Goal: Task Accomplishment & Management: Manage account settings

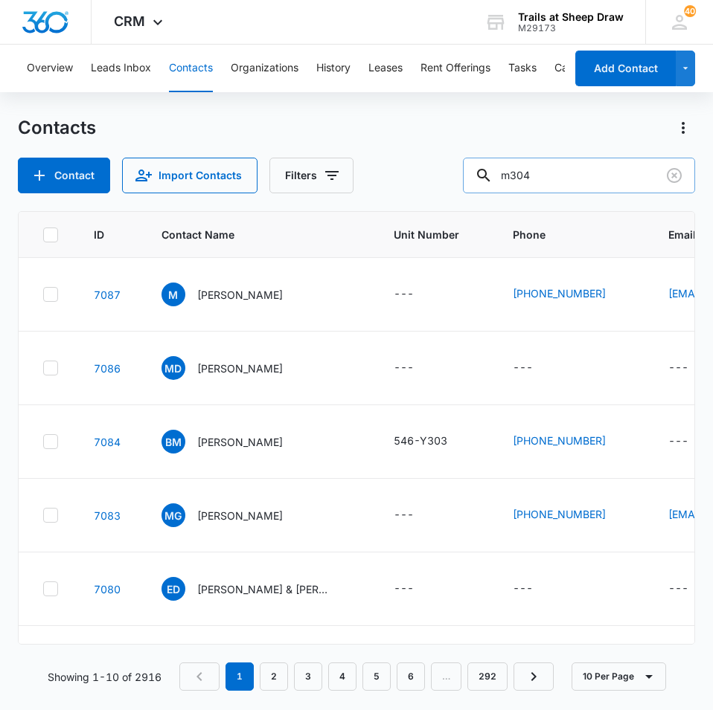
type input "m304"
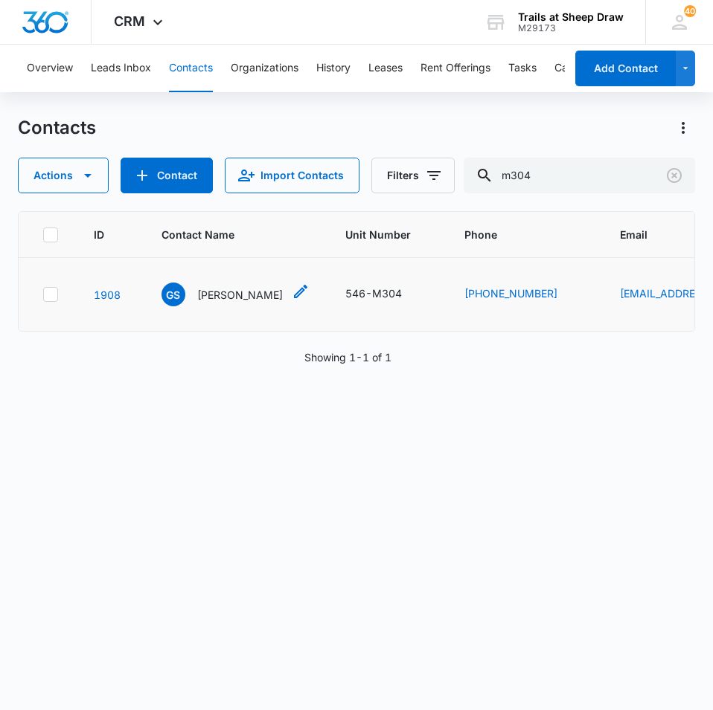
click at [231, 300] on p "[PERSON_NAME]" at bounding box center [240, 295] width 86 height 16
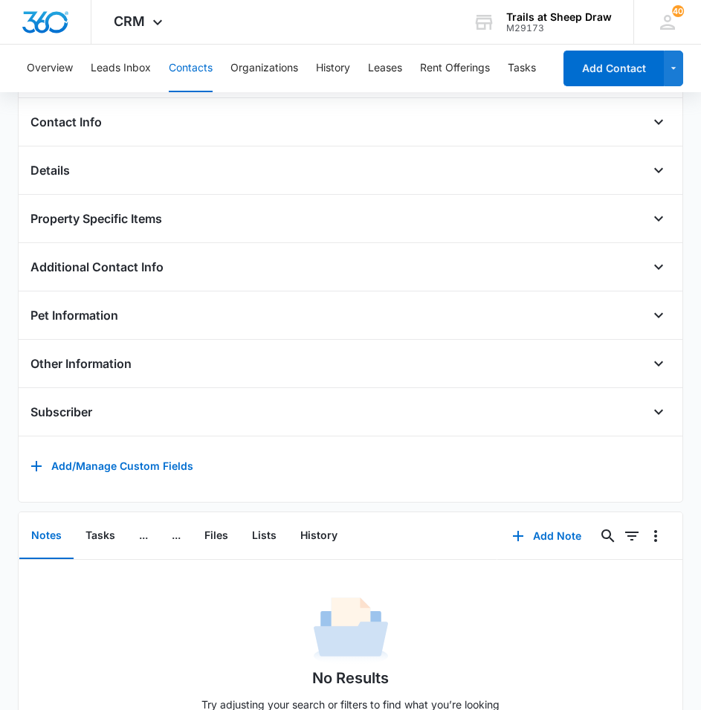
scroll to position [370, 0]
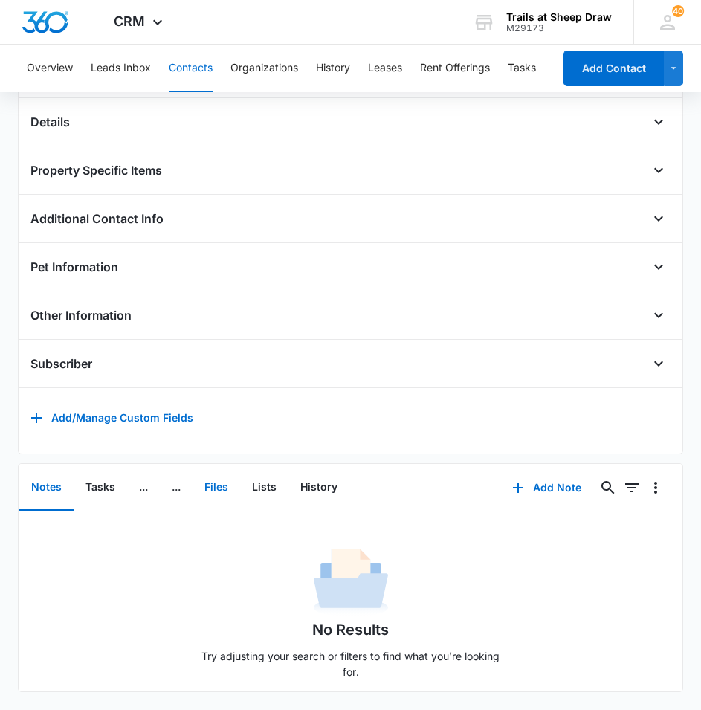
click at [220, 475] on button "Files" at bounding box center [217, 488] width 48 height 46
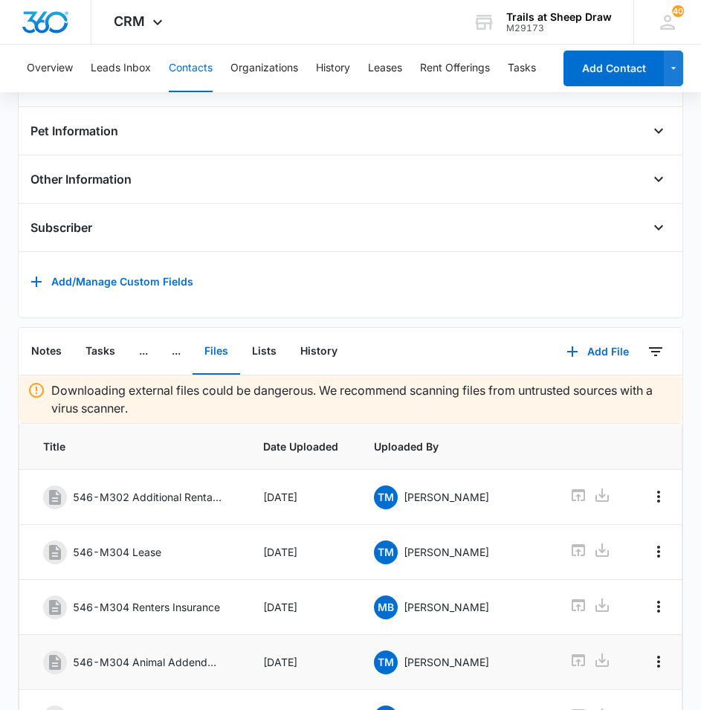
scroll to position [667, 0]
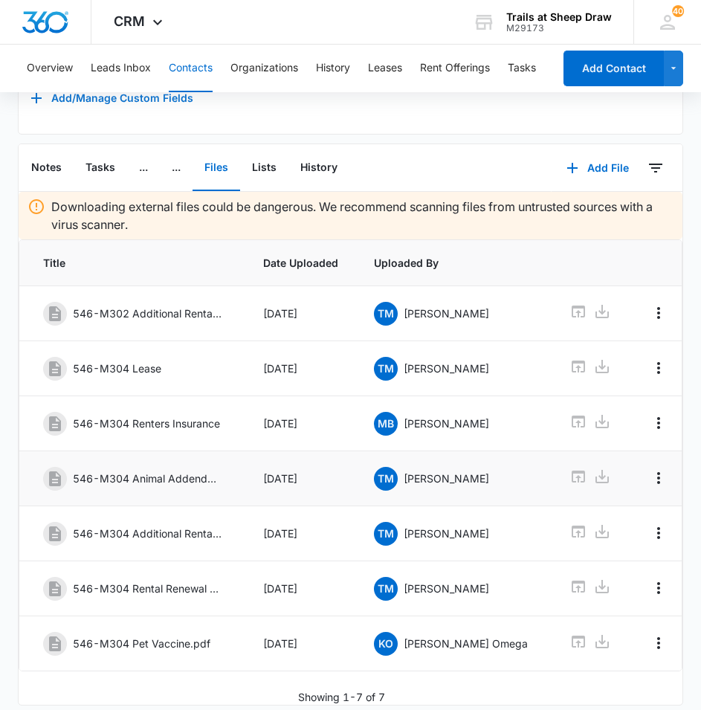
click at [222, 504] on td "546-M304 Animal Addendum" at bounding box center [132, 478] width 226 height 55
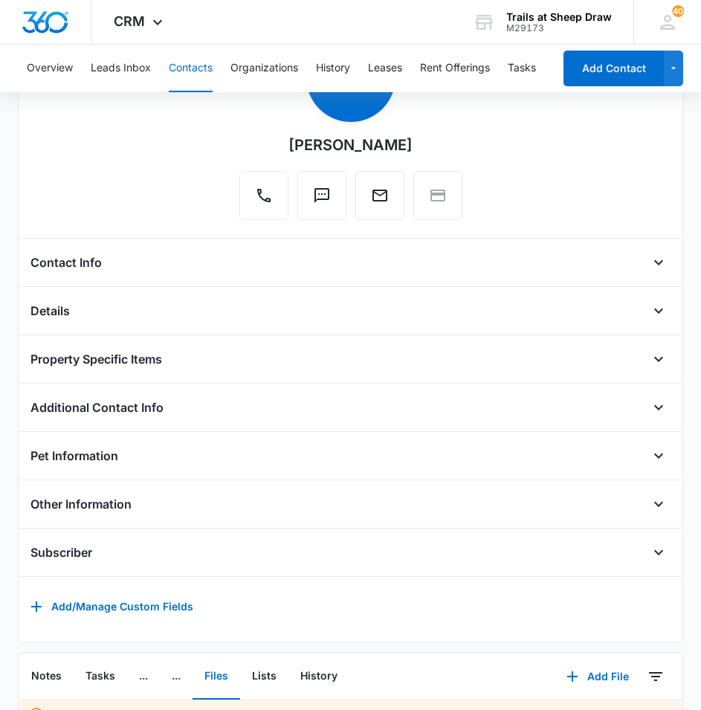
scroll to position [0, 0]
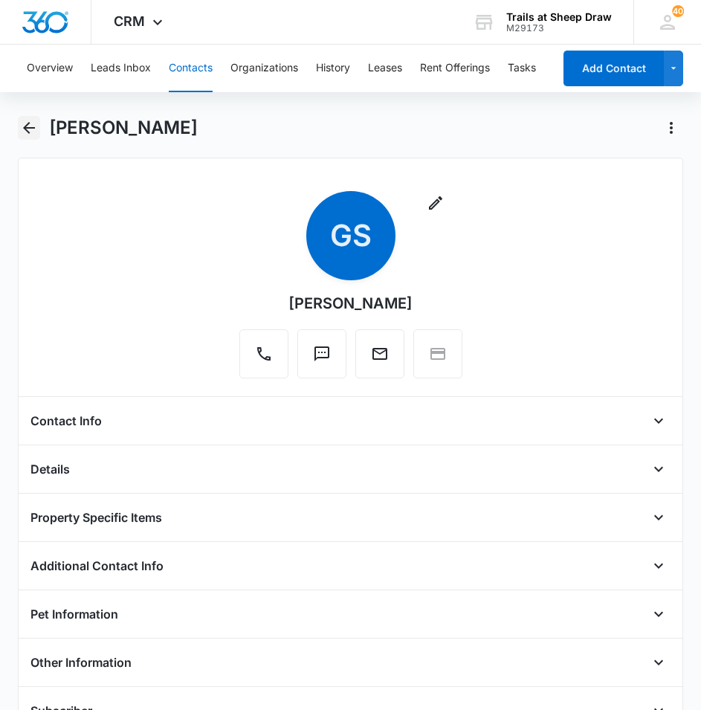
click at [28, 129] on icon "Back" at bounding box center [29, 128] width 18 height 18
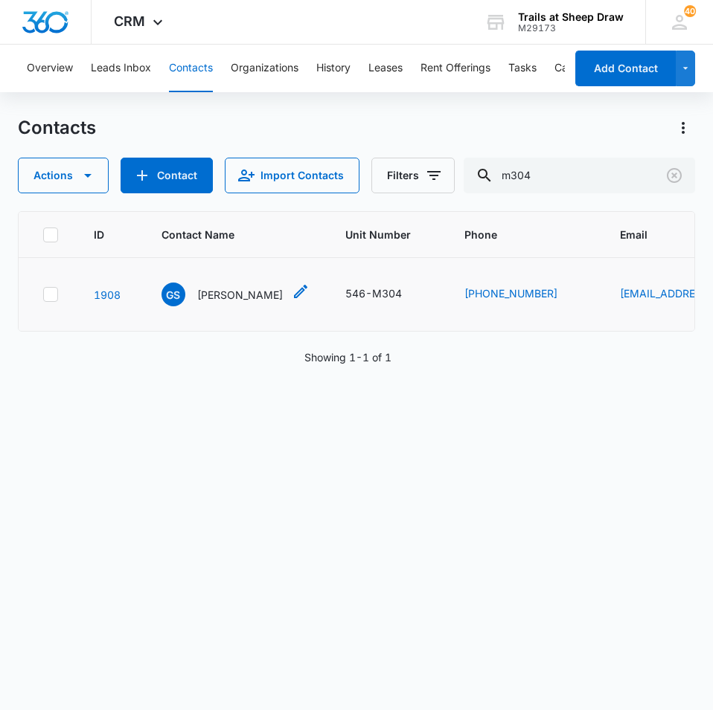
drag, startPoint x: 262, startPoint y: 295, endPoint x: 208, endPoint y: 302, distance: 54.0
click at [208, 302] on div "GS [PERSON_NAME]" at bounding box center [235, 295] width 148 height 24
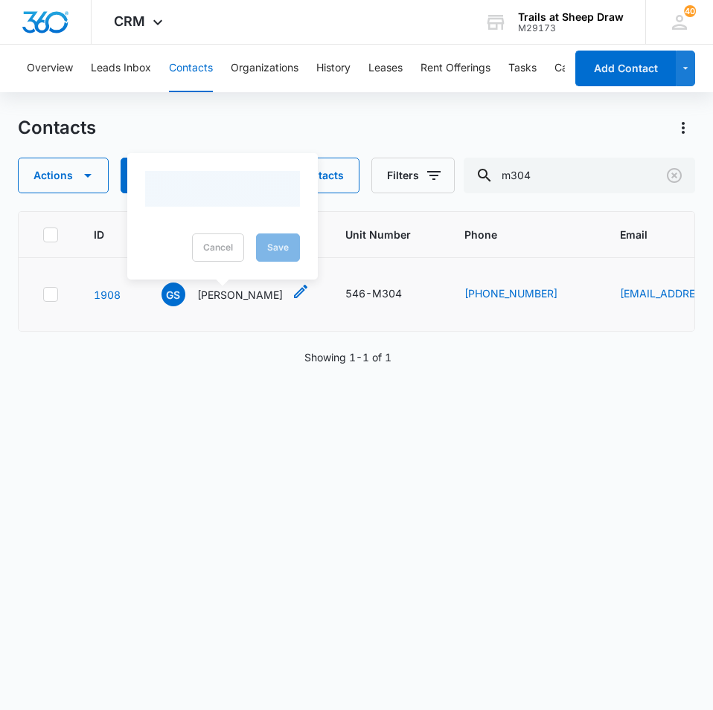
click at [212, 298] on p "[PERSON_NAME]" at bounding box center [240, 295] width 86 height 16
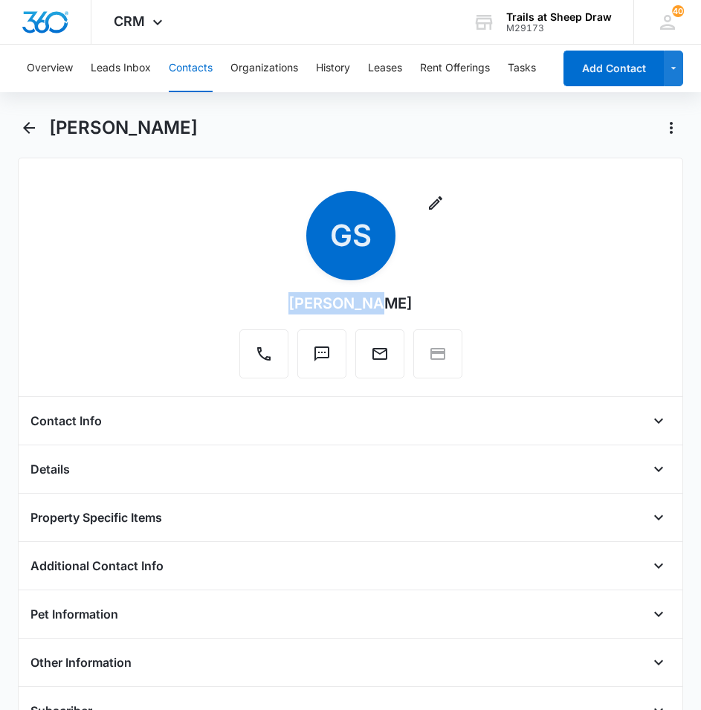
drag, startPoint x: 384, startPoint y: 303, endPoint x: 289, endPoint y: 312, distance: 94.9
click at [289, 312] on div "Remove GS [PERSON_NAME]" at bounding box center [350, 284] width 223 height 187
drag, startPoint x: 289, startPoint y: 312, endPoint x: 282, endPoint y: 312, distance: 7.5
click at [282, 312] on div "Remove GS [PERSON_NAME]" at bounding box center [350, 284] width 223 height 187
drag, startPoint x: 154, startPoint y: 130, endPoint x: 53, endPoint y: 145, distance: 102.2
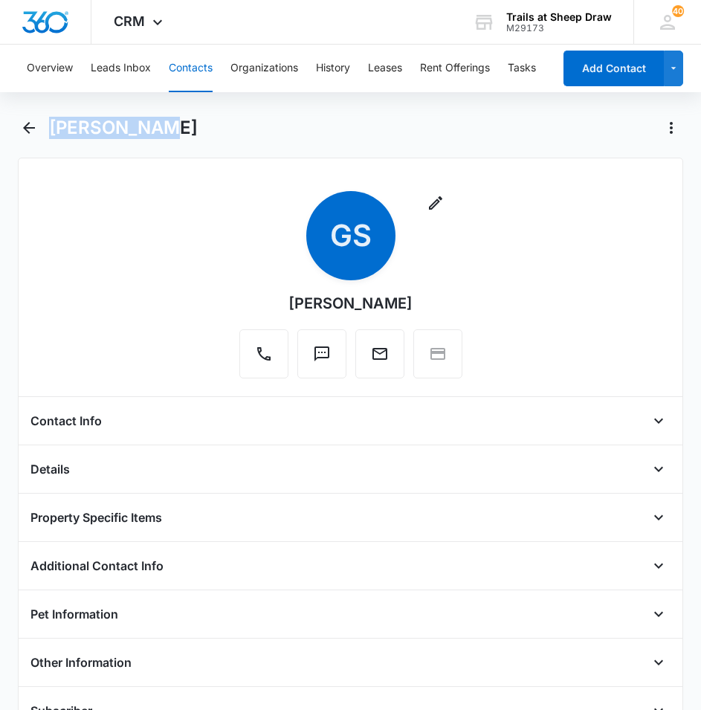
click at [53, 145] on div "[PERSON_NAME]" at bounding box center [351, 137] width 666 height 42
copy h1 "[PERSON_NAME]"
drag, startPoint x: 36, startPoint y: 132, endPoint x: 22, endPoint y: 134, distance: 13.6
click at [35, 132] on icon "Back" at bounding box center [29, 128] width 18 height 18
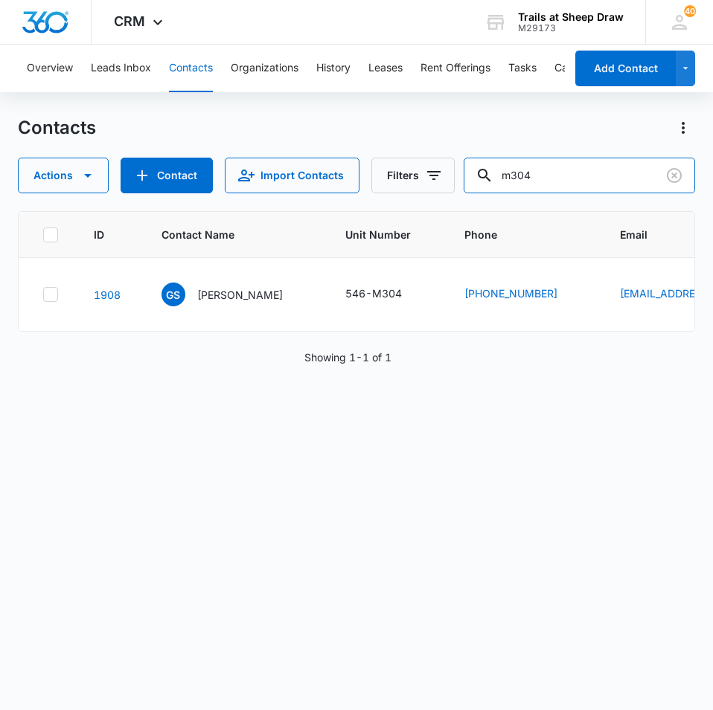
drag, startPoint x: 621, startPoint y: 177, endPoint x: 252, endPoint y: 132, distance: 371.6
click at [252, 132] on div "Contacts Actions Contact Import Contacts Filters m304" at bounding box center [356, 154] width 677 height 77
type input "c304"
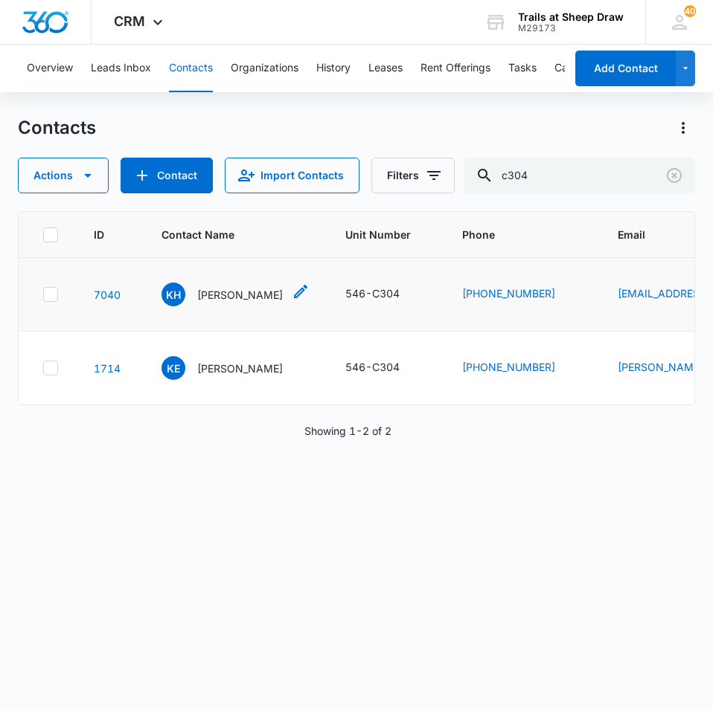
click at [254, 295] on p "[PERSON_NAME]" at bounding box center [240, 295] width 86 height 16
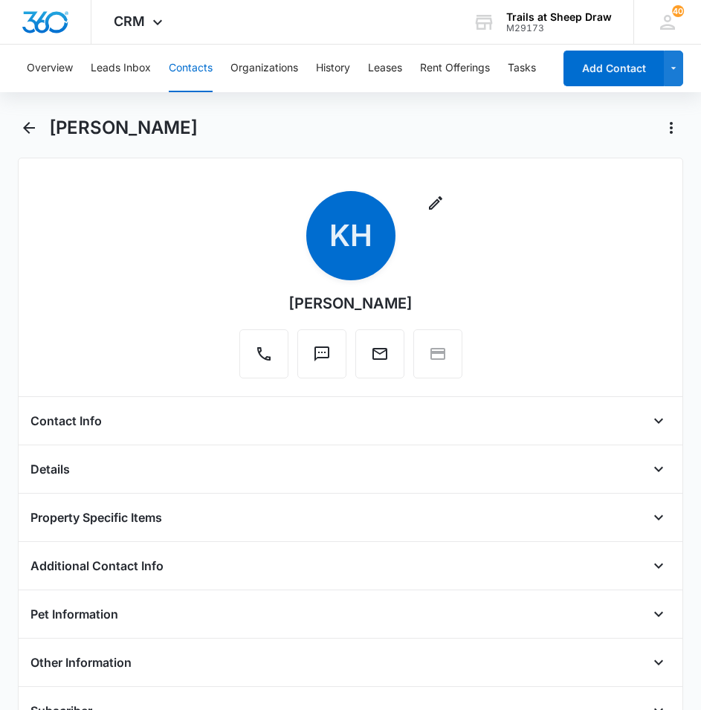
scroll to position [370, 0]
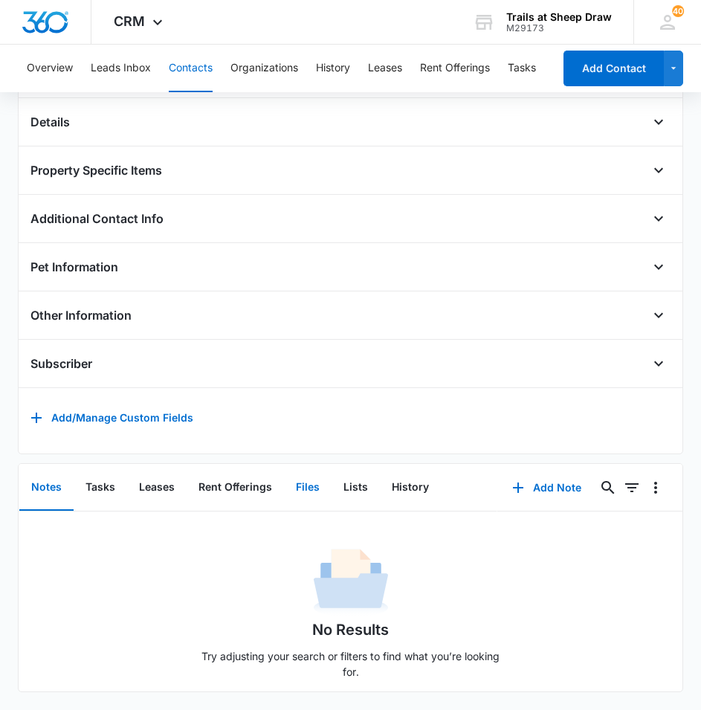
click at [303, 480] on button "Files" at bounding box center [308, 488] width 48 height 46
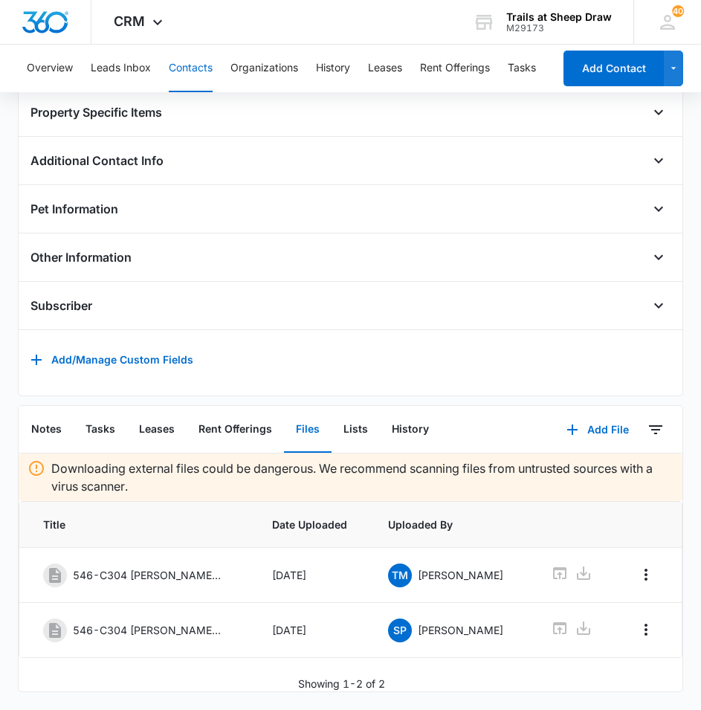
scroll to position [428, 0]
click at [592, 414] on button "Add File" at bounding box center [598, 430] width 92 height 36
click at [584, 472] on div "Upload Files" at bounding box center [578, 477] width 60 height 10
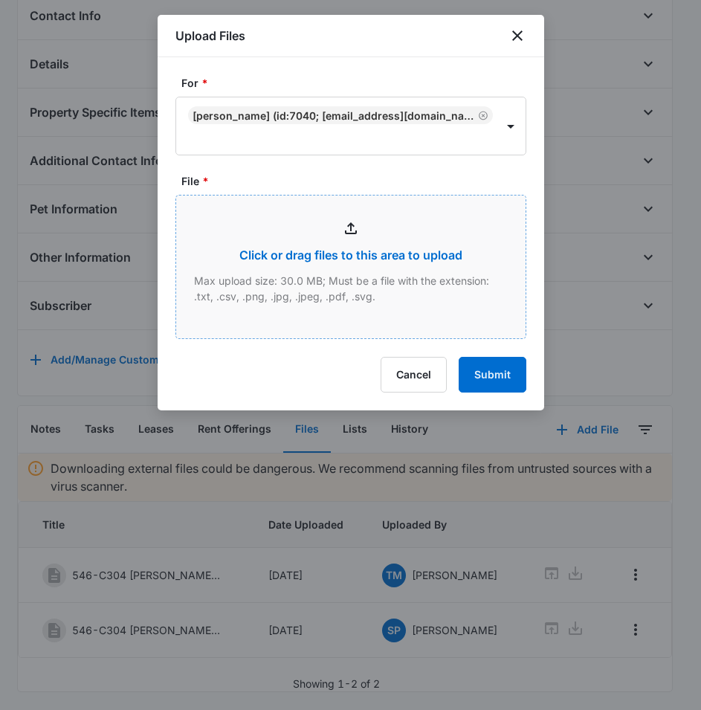
type input "C:\fakepath\546-C304 Rental Insurance.pdf"
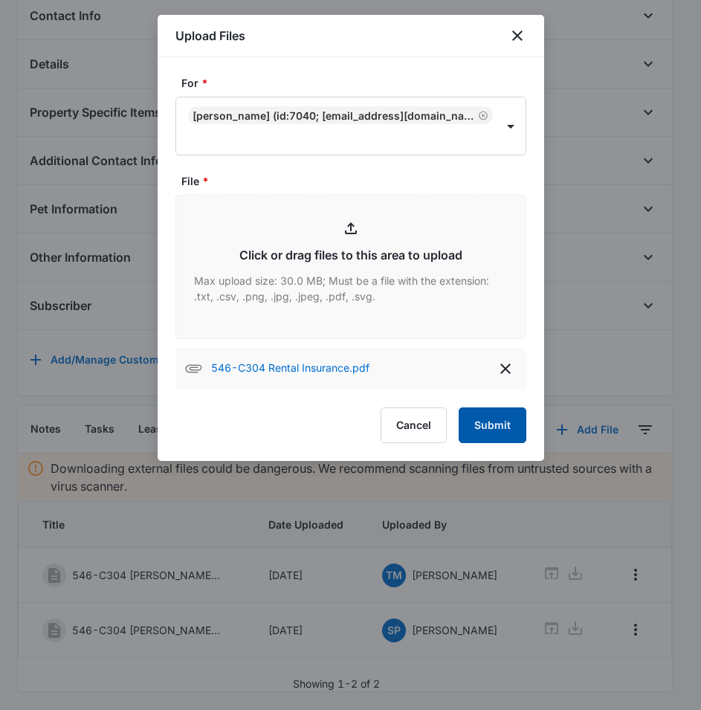
click at [482, 427] on button "Submit" at bounding box center [493, 426] width 68 height 36
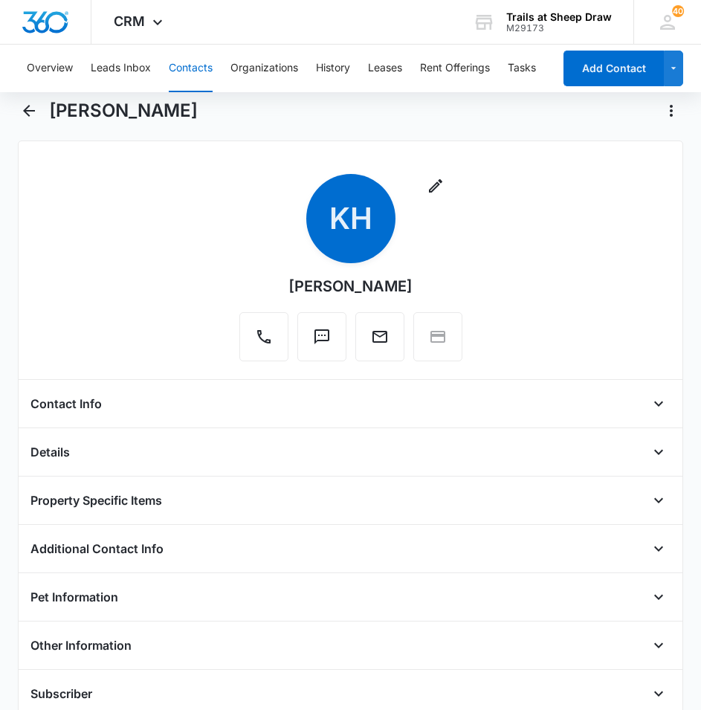
scroll to position [0, 0]
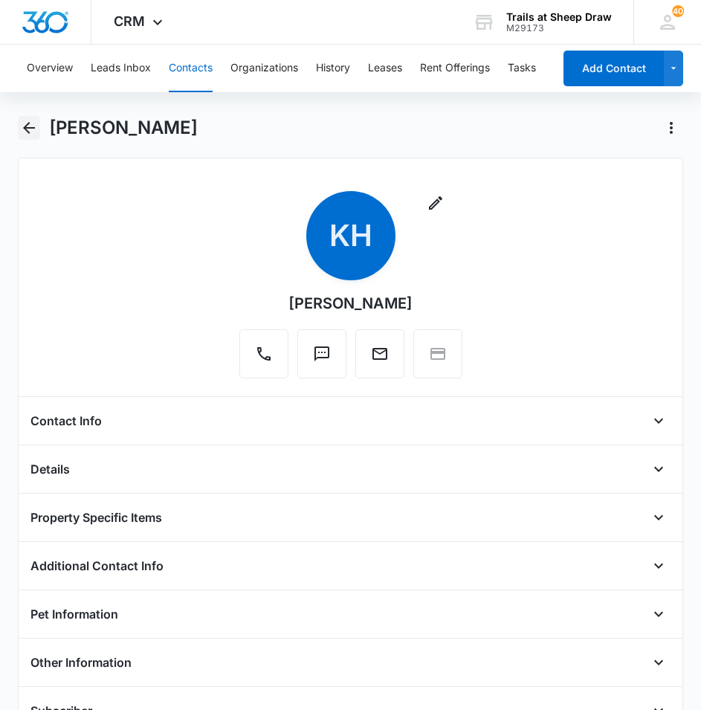
click at [32, 123] on icon "Back" at bounding box center [29, 128] width 18 height 18
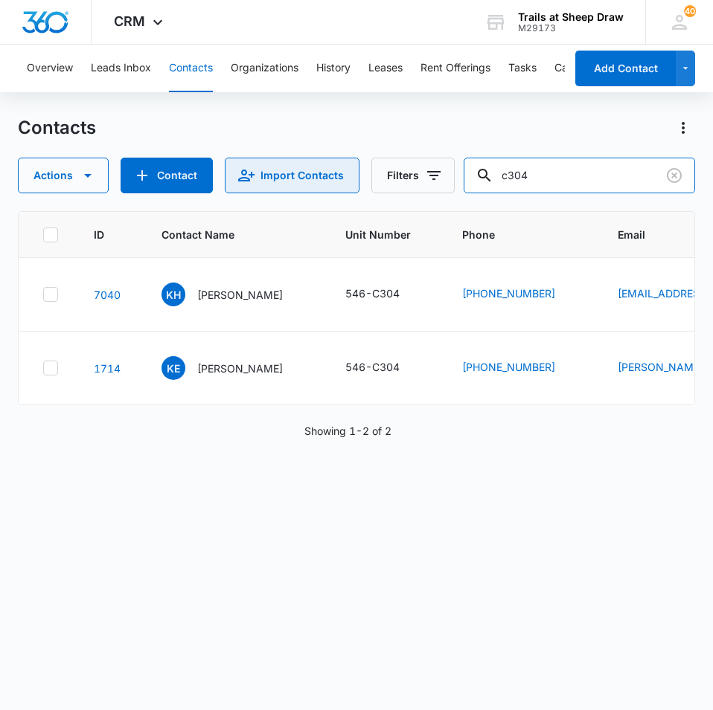
drag, startPoint x: 611, startPoint y: 184, endPoint x: 356, endPoint y: 158, distance: 257.1
click at [356, 158] on div "Actions Contact Import Contacts Filters c304" at bounding box center [356, 176] width 677 height 36
type input "X308"
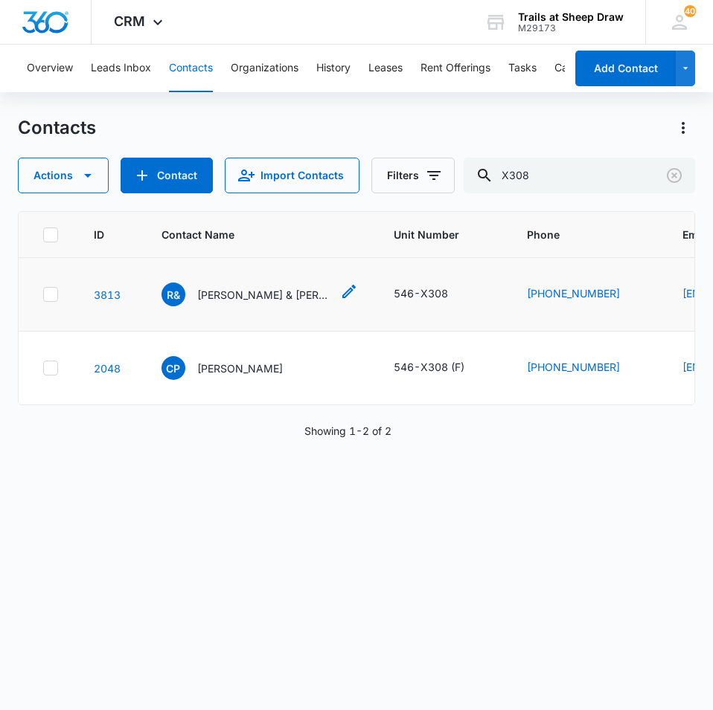
click at [286, 292] on p "[PERSON_NAME] & [PERSON_NAME] & [PERSON_NAME]" at bounding box center [264, 295] width 134 height 16
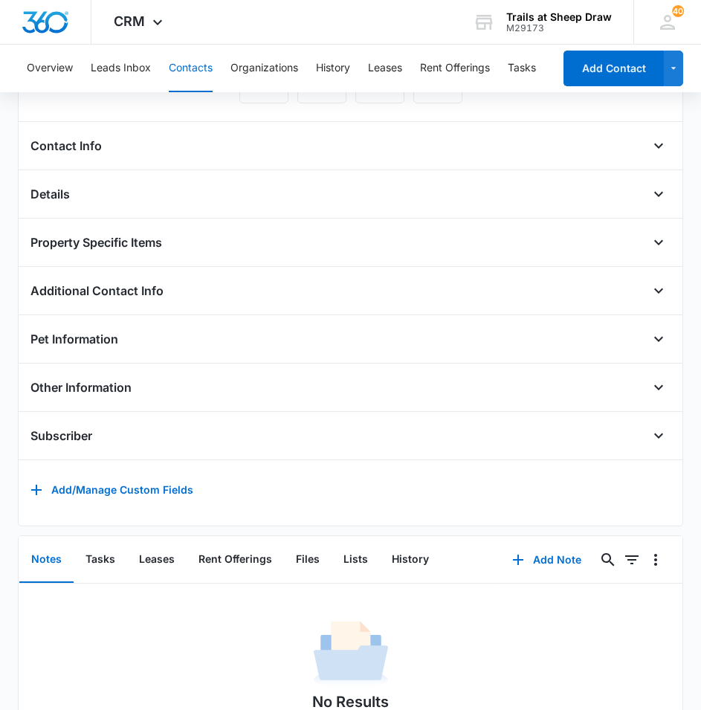
scroll to position [370, 0]
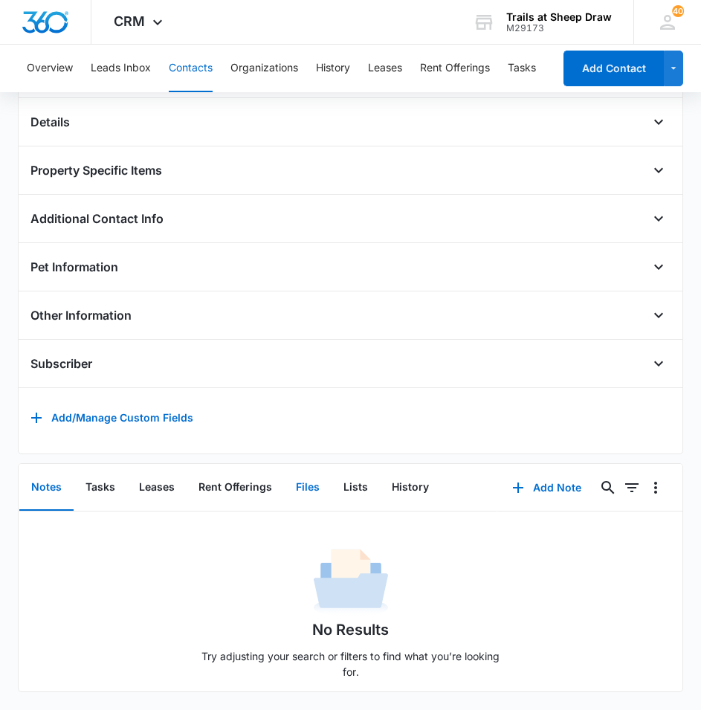
click at [305, 481] on button "Files" at bounding box center [308, 488] width 48 height 46
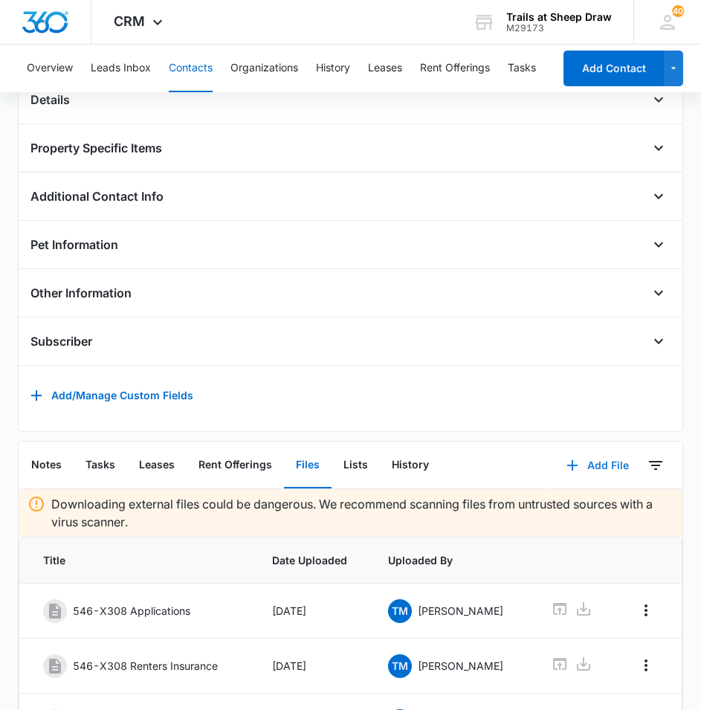
click at [573, 475] on button "Add File" at bounding box center [598, 466] width 92 height 36
click at [585, 518] on div "Upload Files" at bounding box center [578, 513] width 60 height 10
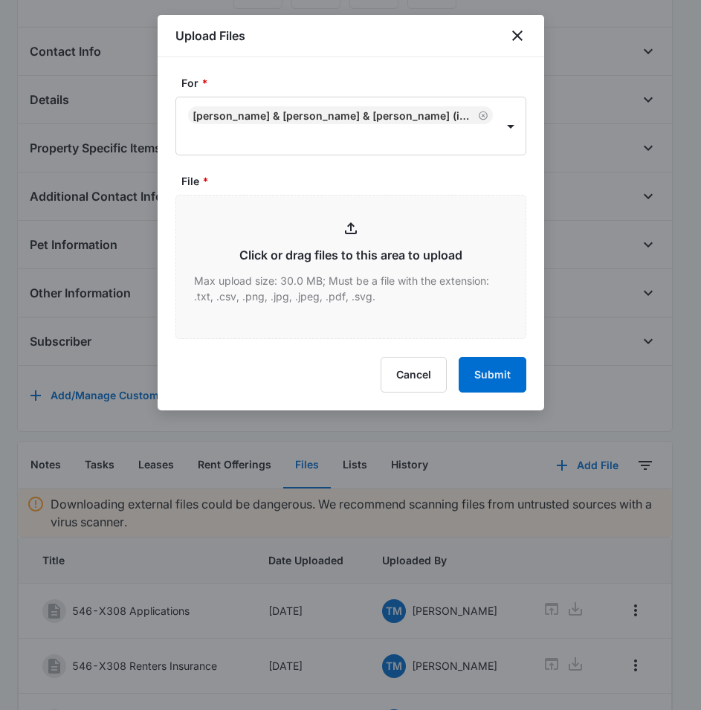
type input "C:\fakepath\546-X308 Rental Insurance.pdf"
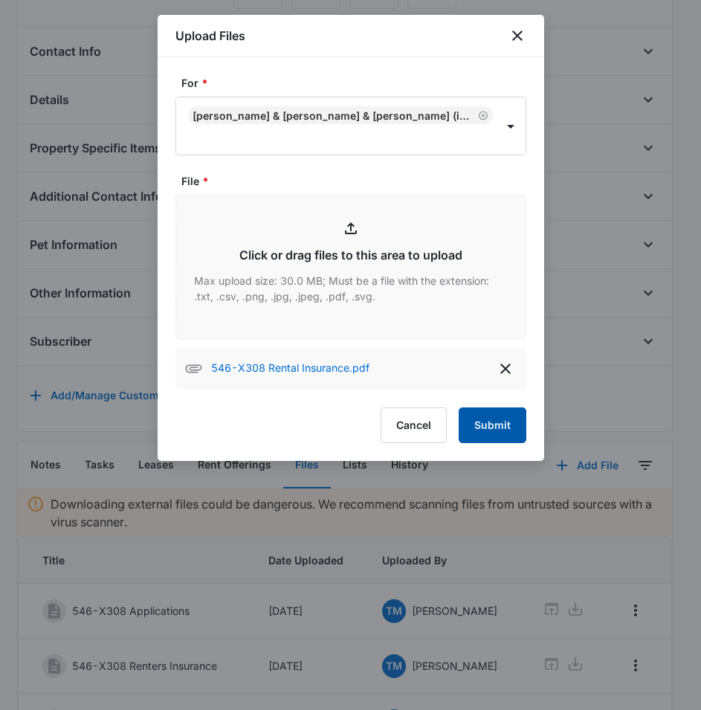
click at [498, 427] on button "Submit" at bounding box center [493, 426] width 68 height 36
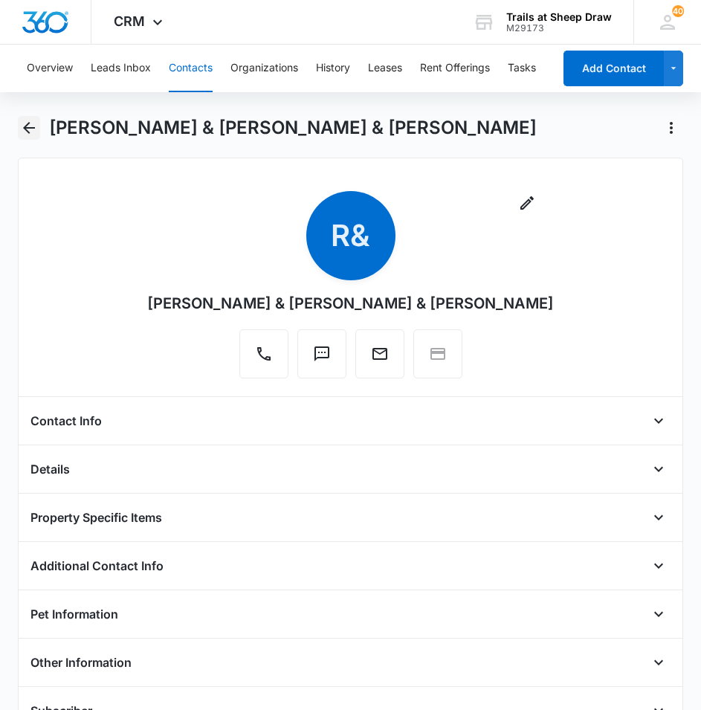
click at [19, 126] on button "Back" at bounding box center [29, 128] width 23 height 24
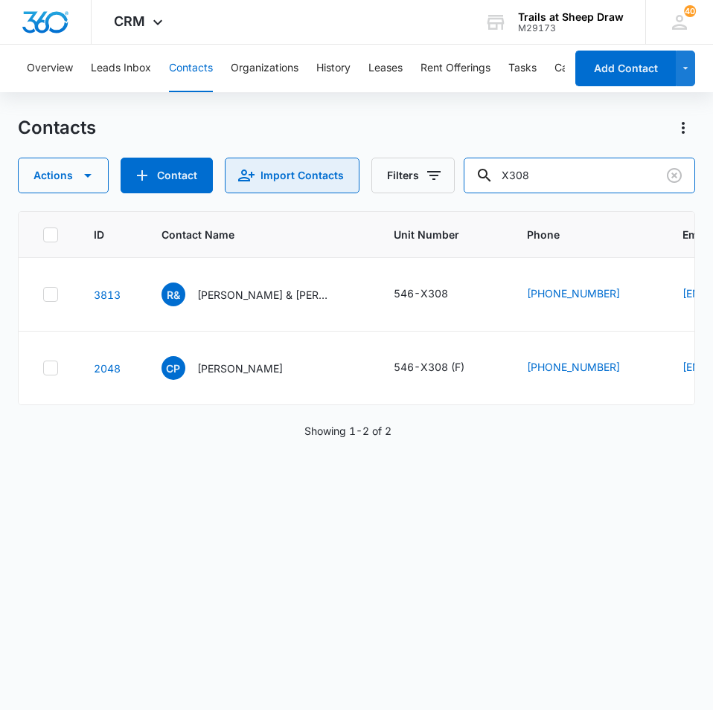
drag, startPoint x: 478, startPoint y: 184, endPoint x: 347, endPoint y: 166, distance: 132.1
click at [350, 167] on div "Actions Contact Import Contacts Filters X308" at bounding box center [356, 176] width 677 height 36
type input "E203"
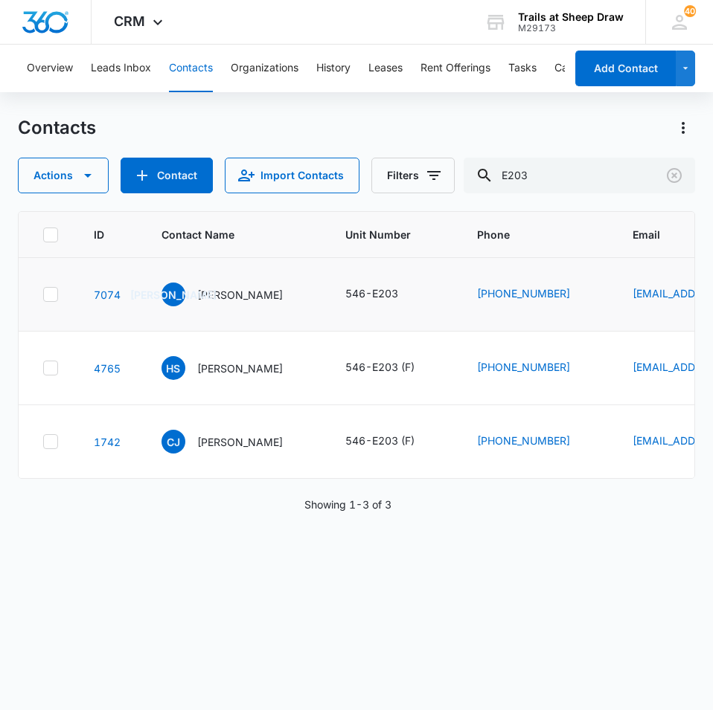
click at [237, 307] on td "JA [PERSON_NAME]" at bounding box center [236, 295] width 184 height 74
drag, startPoint x: 237, startPoint y: 307, endPoint x: 228, endPoint y: 295, distance: 15.5
click at [228, 295] on p "[PERSON_NAME]" at bounding box center [240, 295] width 86 height 16
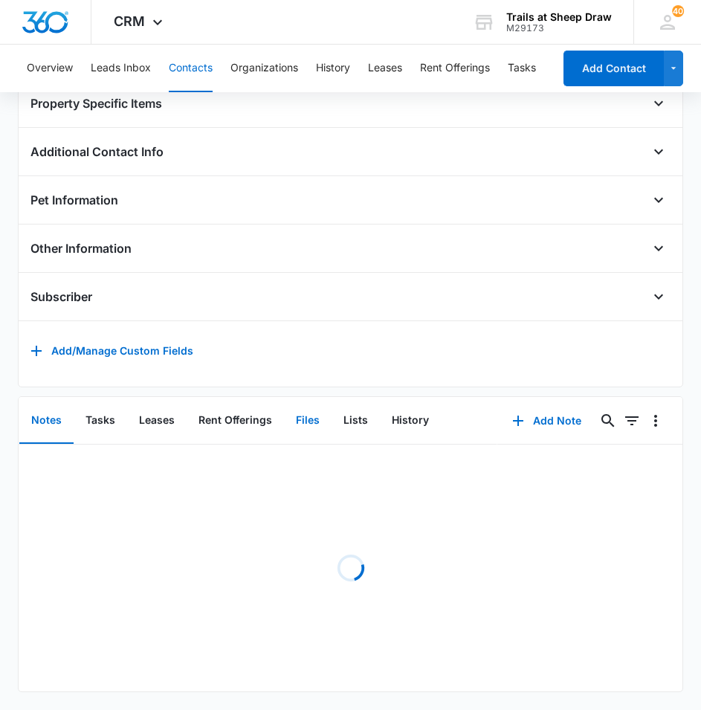
scroll to position [370, 0]
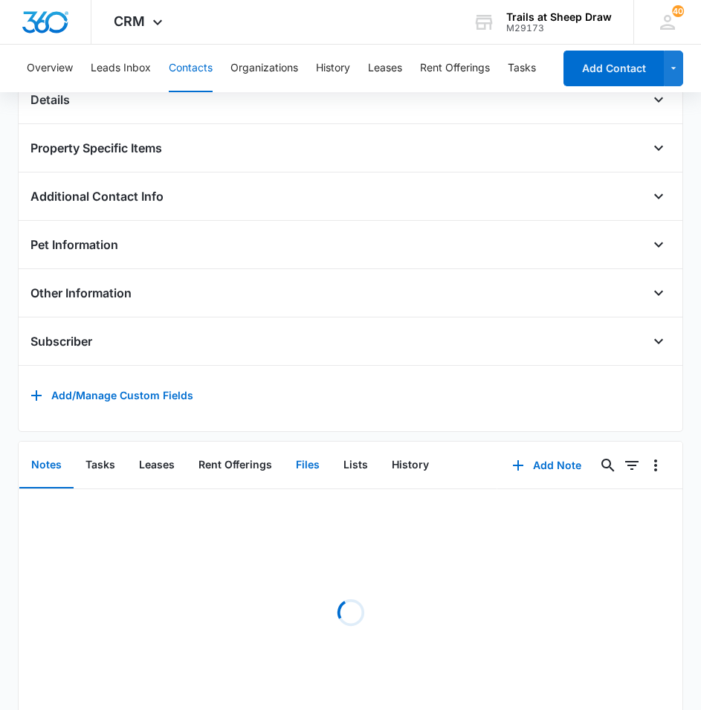
click at [295, 416] on div "Remove JA [PERSON_NAME] Contact Info Name Cancel Save Changes [PERSON_NAME] Pho…" at bounding box center [351, 110] width 666 height 644
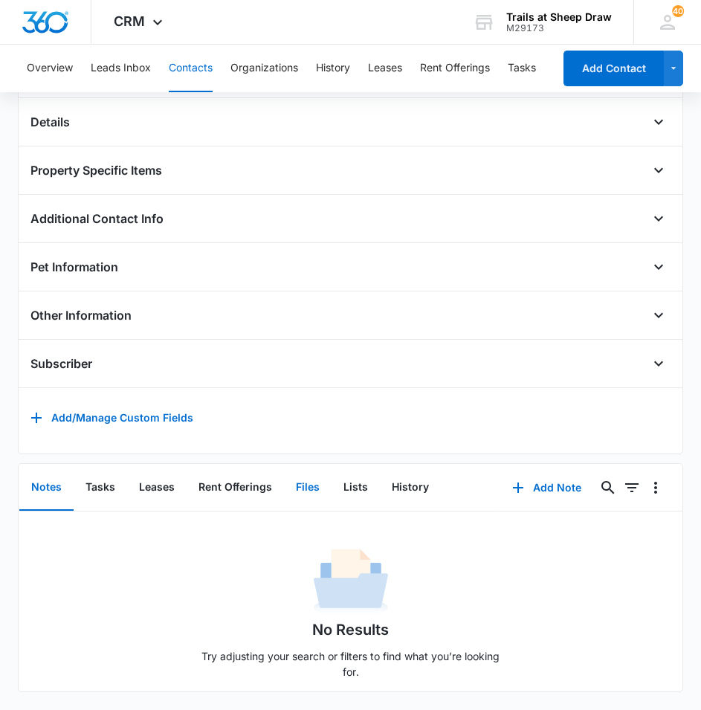
click at [301, 478] on button "Files" at bounding box center [308, 488] width 48 height 46
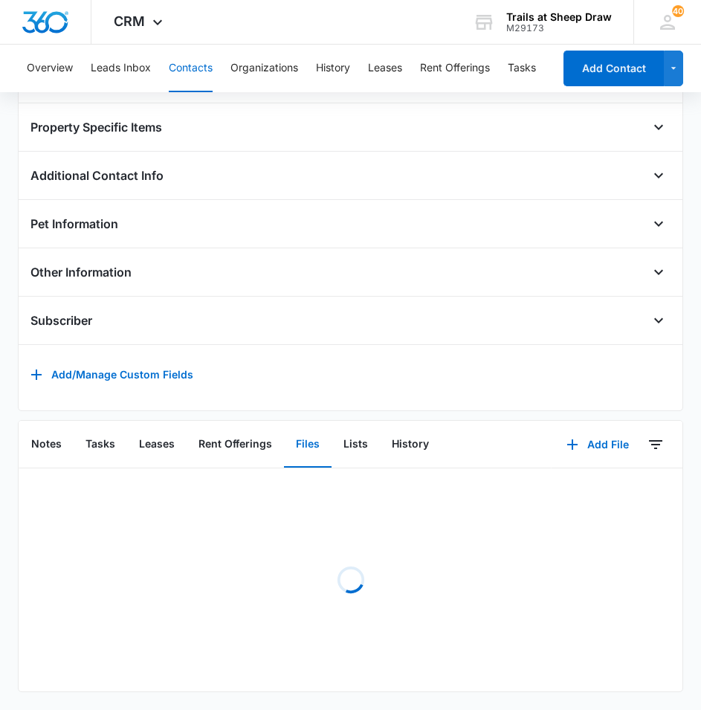
scroll to position [413, 0]
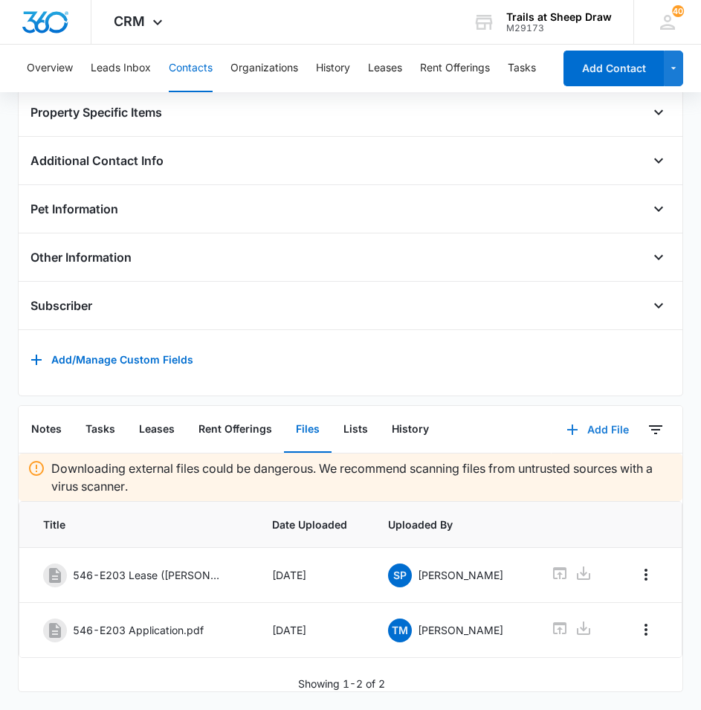
click at [584, 428] on button "Add File" at bounding box center [598, 430] width 92 height 36
click at [549, 472] on button "Upload Files" at bounding box center [586, 477] width 113 height 22
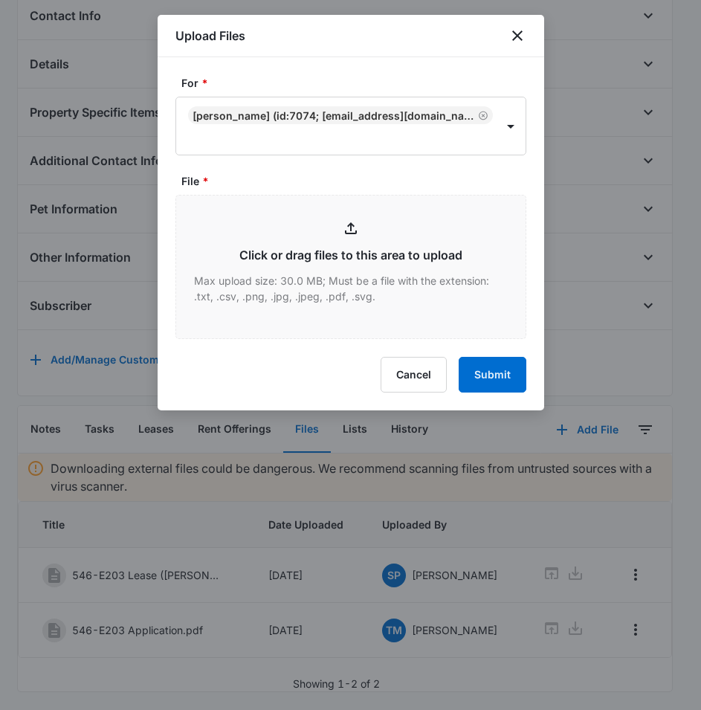
type input "C:\fakepath\546-E203 Rental Insurance.pdf"
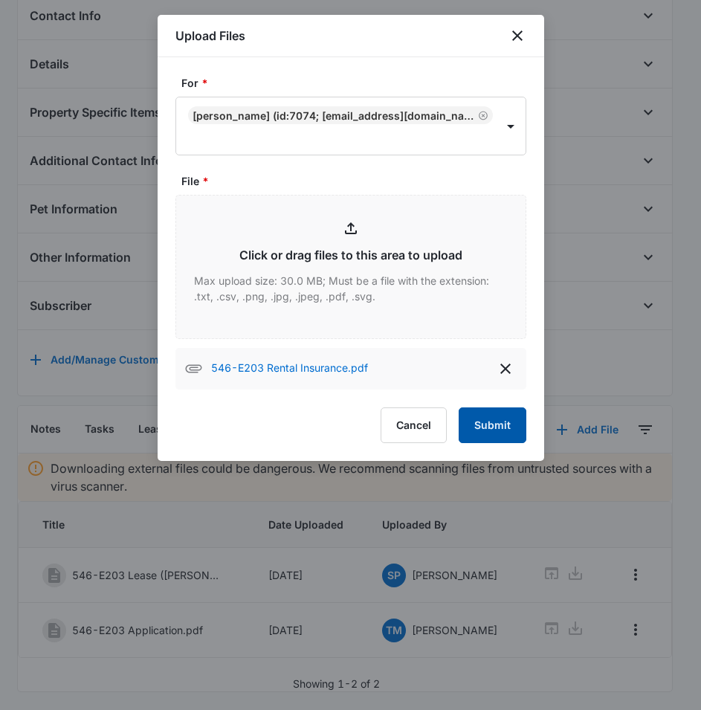
click at [486, 422] on button "Submit" at bounding box center [493, 426] width 68 height 36
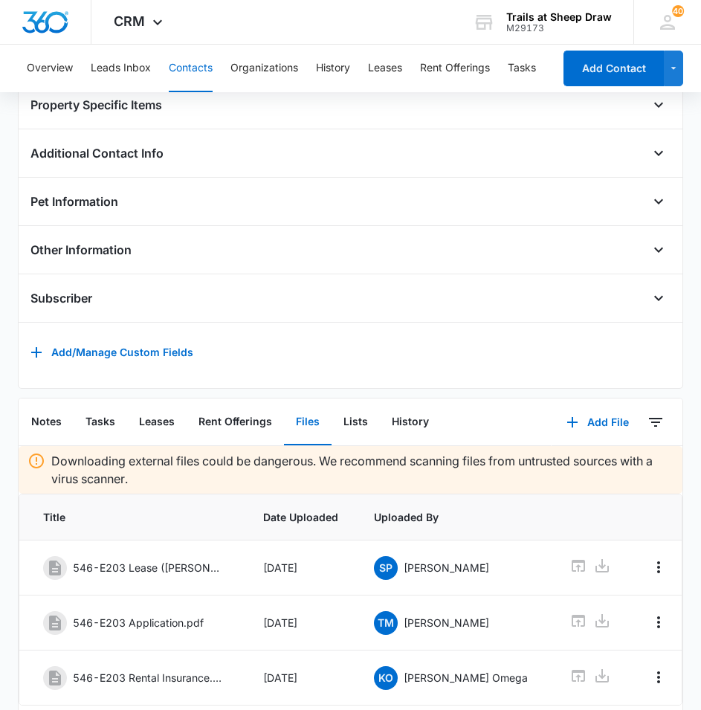
click at [469, 434] on div "Notes Tasks Leases Rent Offerings Files Lists History" at bounding box center [286, 423] width 534 height 48
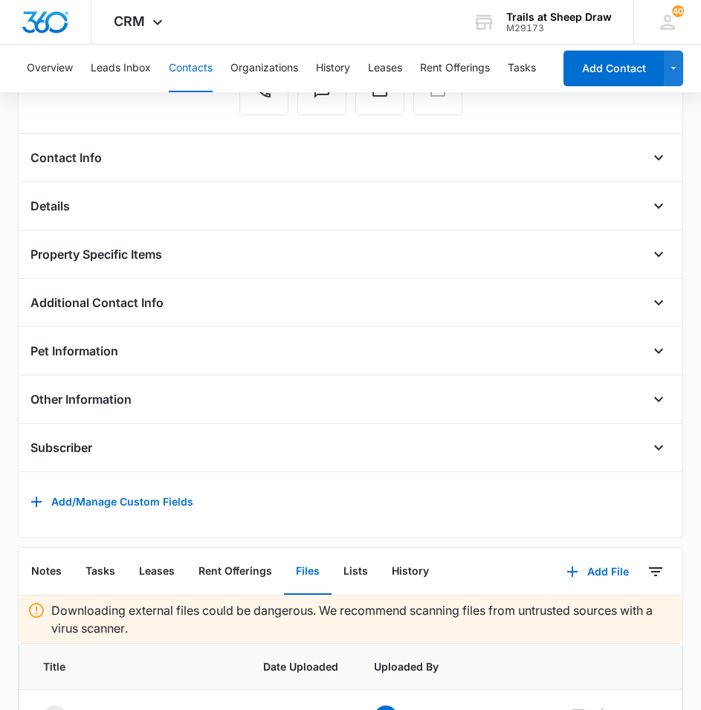
scroll to position [0, 0]
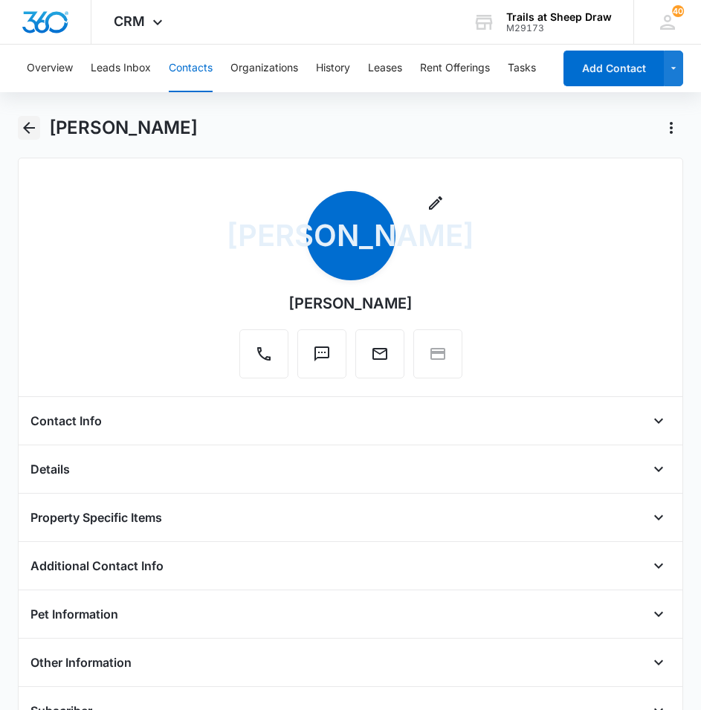
click at [25, 127] on icon "Back" at bounding box center [29, 128] width 12 height 12
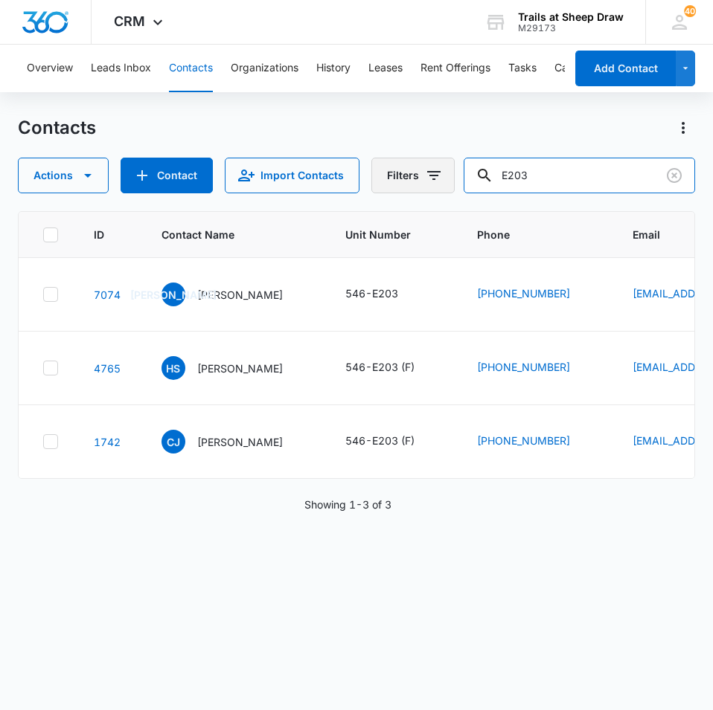
drag, startPoint x: 551, startPoint y: 181, endPoint x: 376, endPoint y: 166, distance: 176.2
click at [388, 166] on div "Actions Contact Import Contacts Filters E203" at bounding box center [356, 176] width 677 height 36
type input "0822"
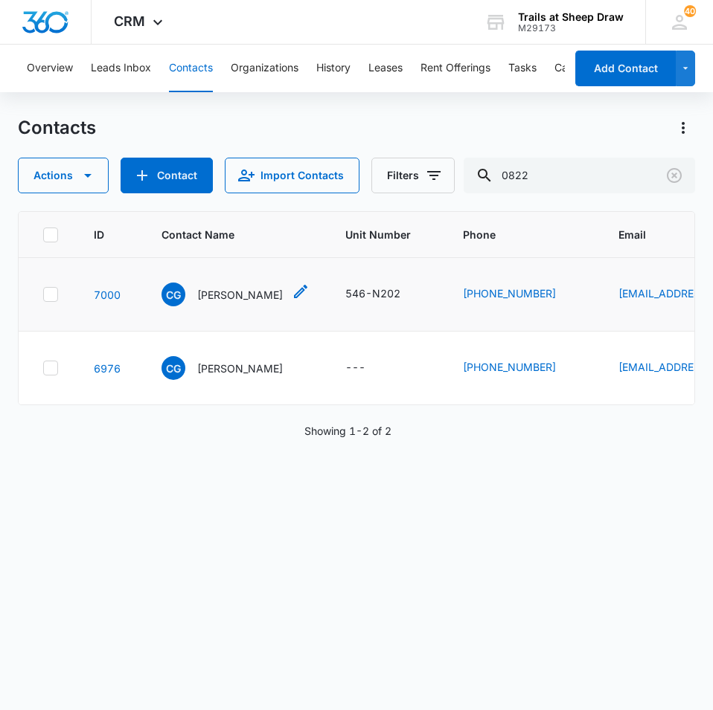
click at [237, 295] on p "[PERSON_NAME]" at bounding box center [240, 295] width 86 height 16
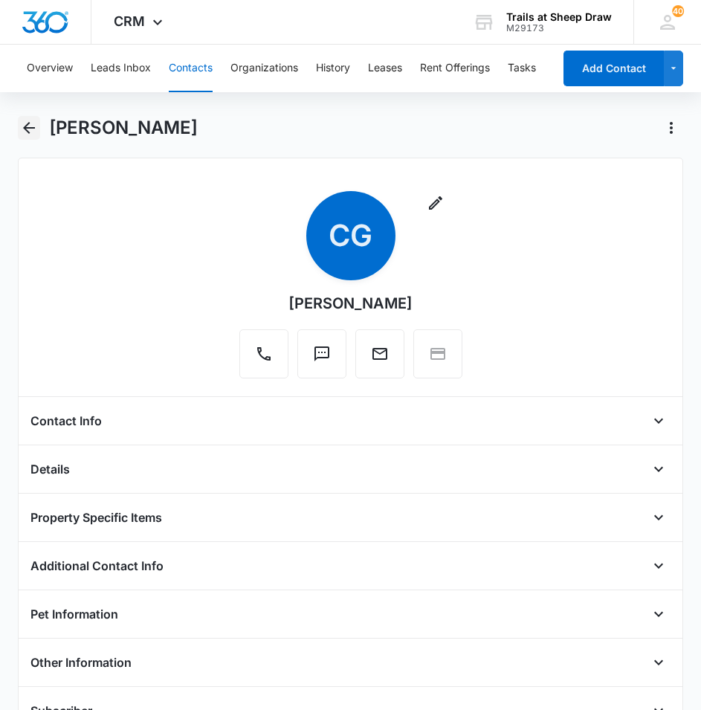
click at [33, 120] on icon "Back" at bounding box center [29, 128] width 18 height 18
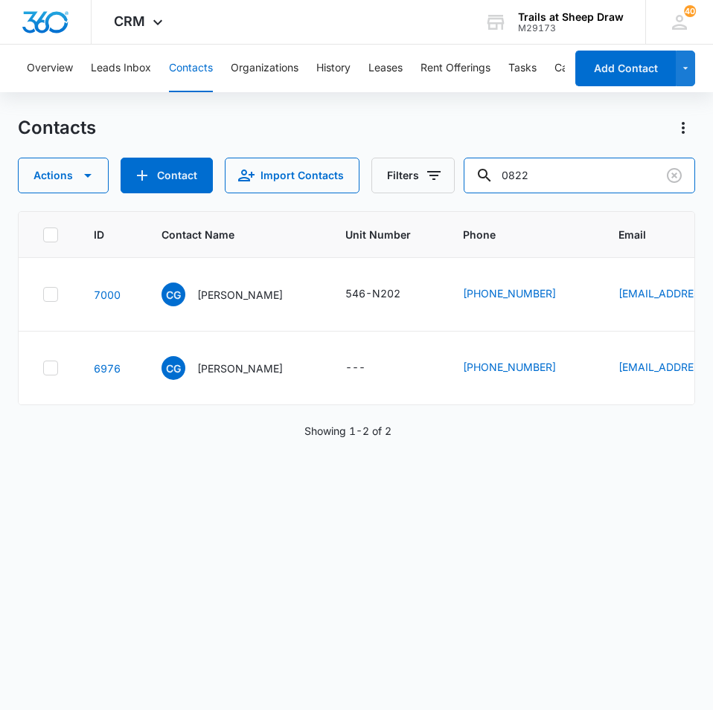
click at [362, 176] on div "Actions Contact Import Contacts Filters 0822" at bounding box center [356, 176] width 677 height 36
type input "j307"
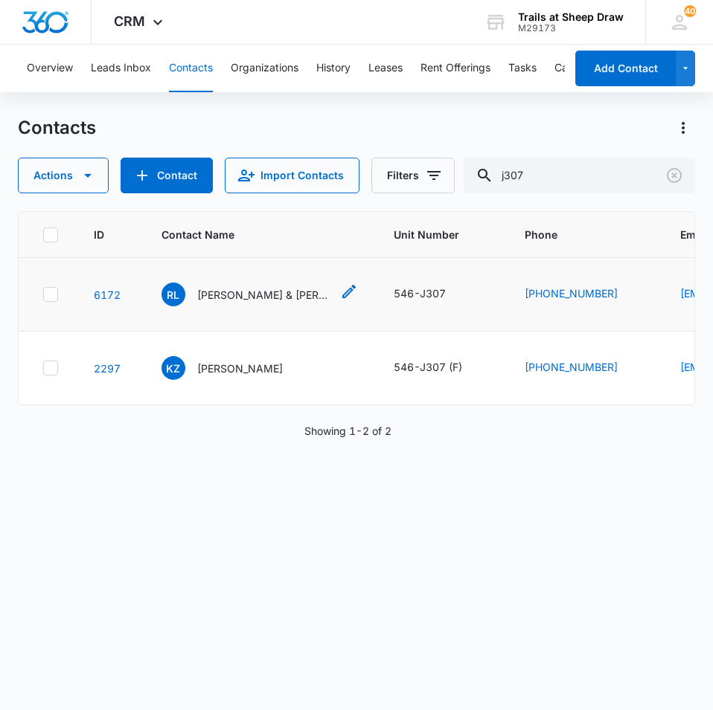
click at [281, 294] on p "[PERSON_NAME] & [PERSON_NAME]" at bounding box center [264, 295] width 134 height 16
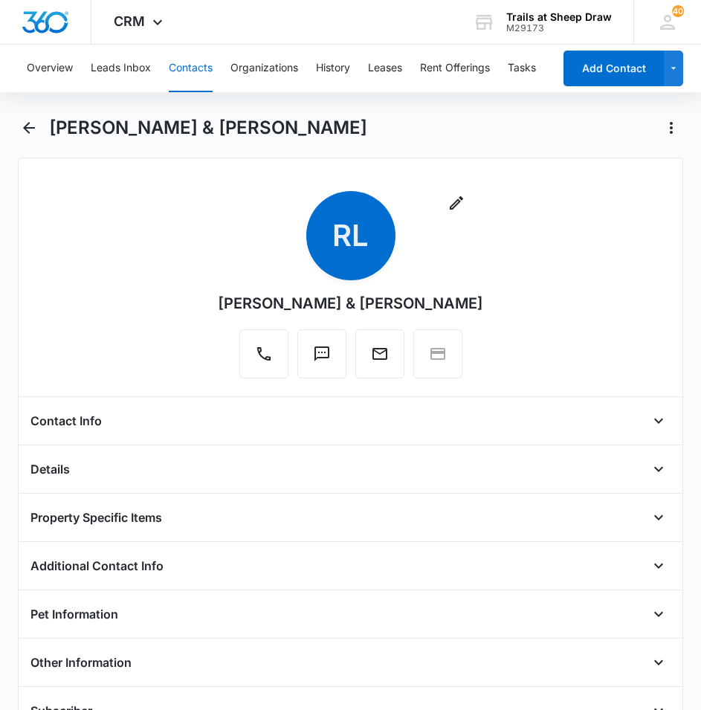
drag, startPoint x: 486, startPoint y: 302, endPoint x: 189, endPoint y: 319, distance: 297.3
click at [189, 319] on div "Remove RL [PERSON_NAME] & [PERSON_NAME]" at bounding box center [350, 287] width 641 height 193
copy div "[PERSON_NAME] & [PERSON_NAME]"
drag, startPoint x: 35, startPoint y: 136, endPoint x: 76, endPoint y: 136, distance: 40.9
click at [34, 136] on icon "Back" at bounding box center [29, 128] width 18 height 18
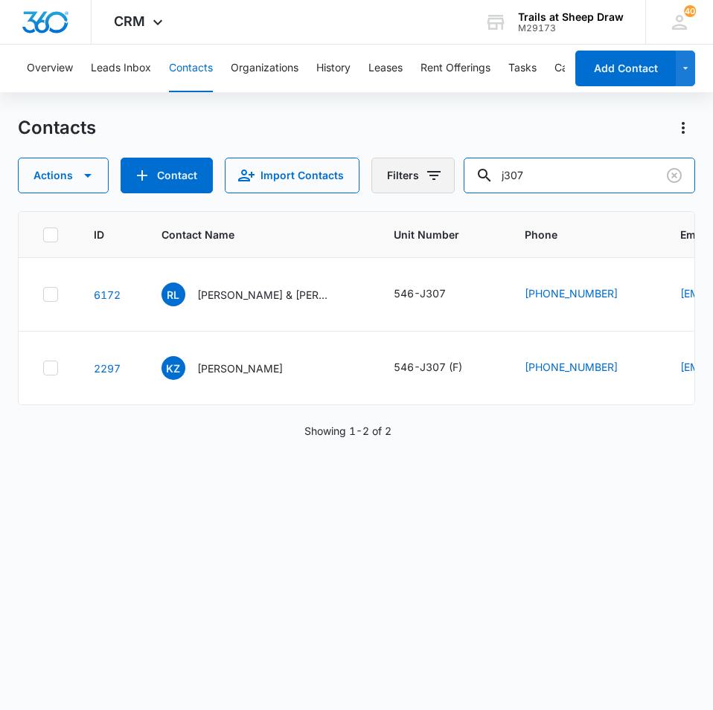
drag, startPoint x: 565, startPoint y: 172, endPoint x: 370, endPoint y: 177, distance: 194.2
click at [370, 177] on div "Actions Contact Import Contacts Filters j307" at bounding box center [356, 176] width 677 height 36
type input "5912"
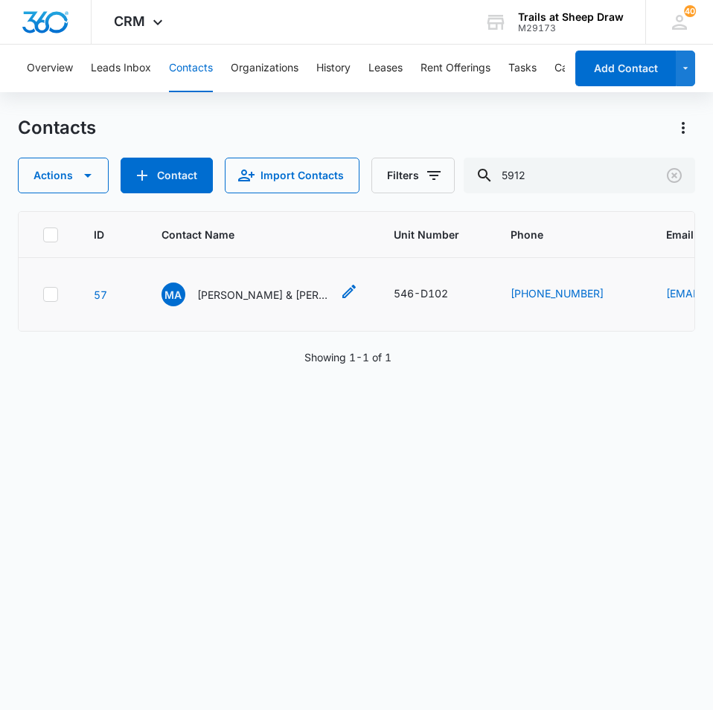
click at [270, 291] on p "[PERSON_NAME] & [PERSON_NAME]" at bounding box center [264, 295] width 134 height 16
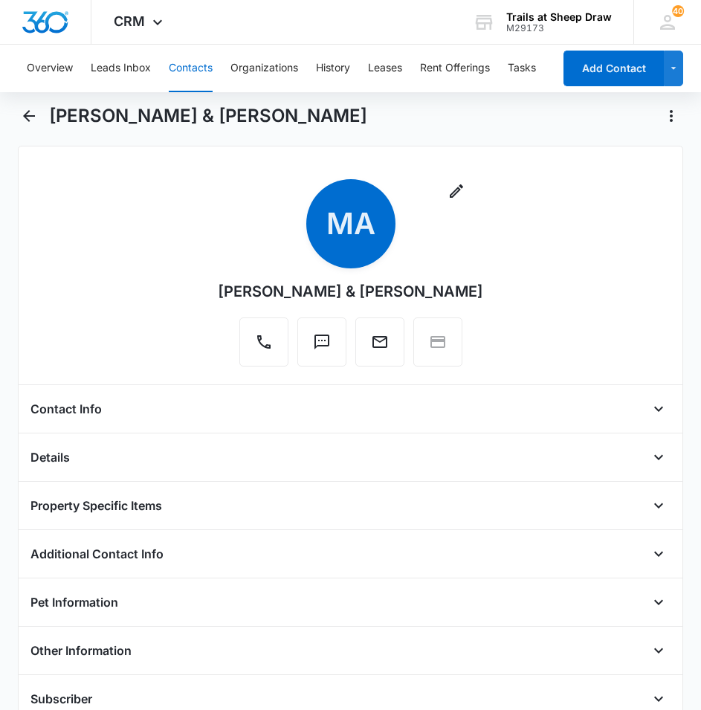
scroll to position [298, 0]
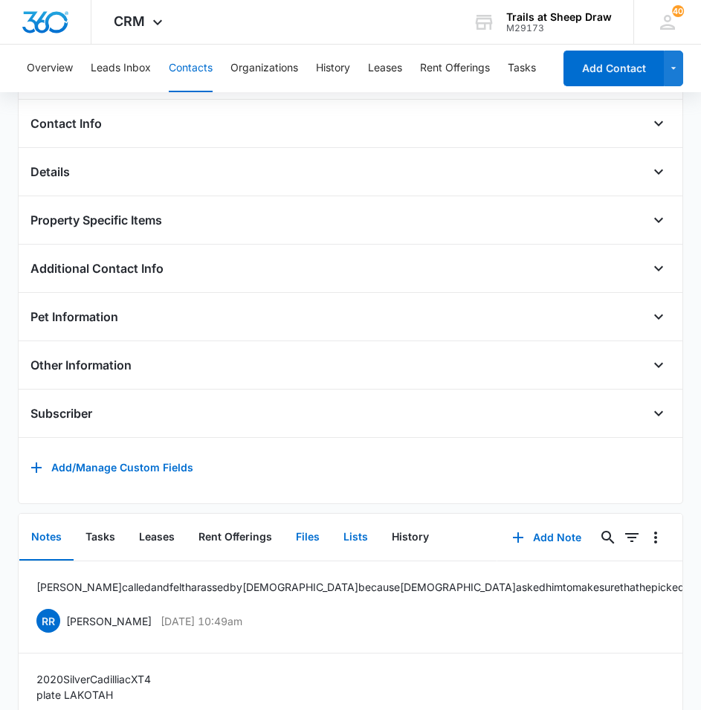
drag, startPoint x: 309, startPoint y: 555, endPoint x: 348, endPoint y: 557, distance: 39.5
click at [309, 555] on button "Files" at bounding box center [308, 538] width 48 height 46
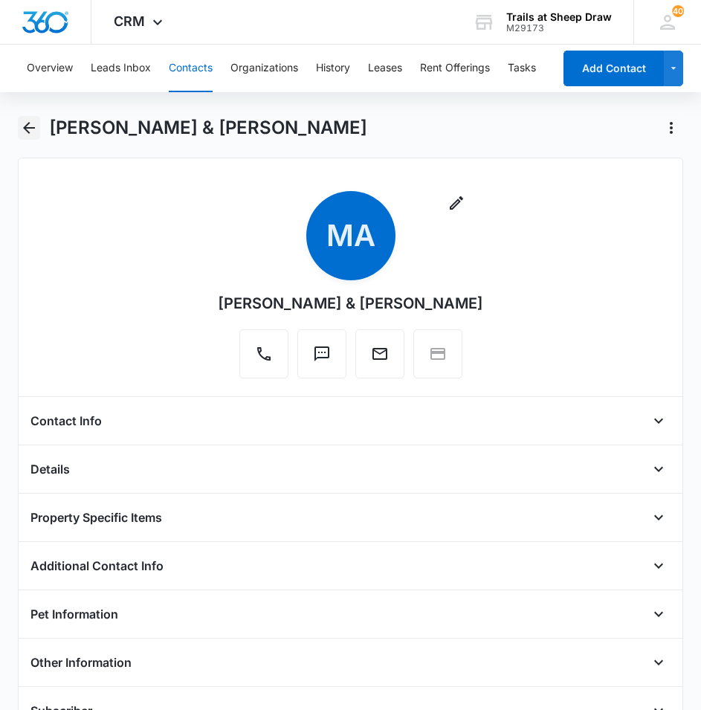
click at [30, 125] on icon "Back" at bounding box center [29, 128] width 18 height 18
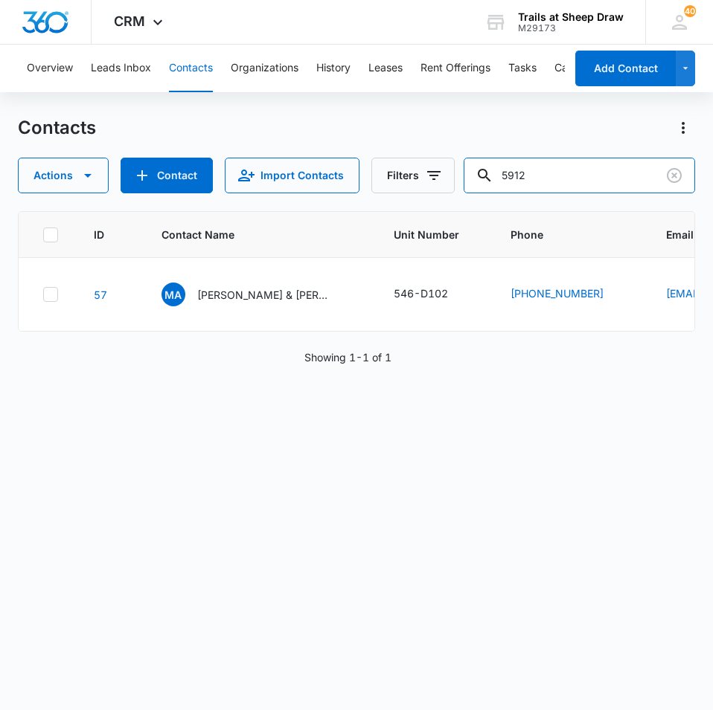
drag, startPoint x: 585, startPoint y: 173, endPoint x: 470, endPoint y: 181, distance: 115.6
click at [471, 181] on div "Actions Contact Import Contacts Filters 5912" at bounding box center [356, 176] width 677 height 36
type input "h308"
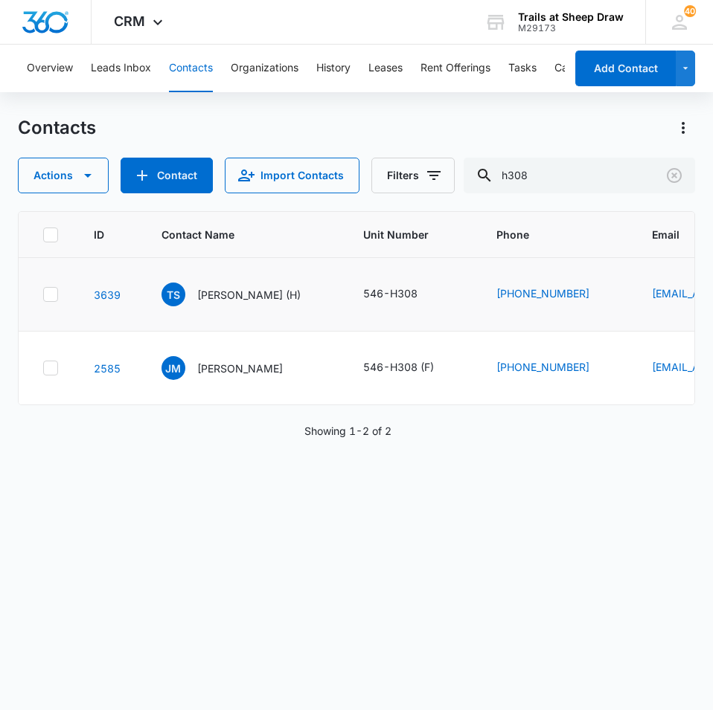
drag, startPoint x: 240, startPoint y: 477, endPoint x: 379, endPoint y: 277, distance: 243.7
click at [240, 471] on div "ID Contact Name Unit Number Phone Email Last History Assigned To Contact Type C…" at bounding box center [356, 451] width 677 height 480
click at [275, 300] on p "[PERSON_NAME] (H)" at bounding box center [248, 295] width 103 height 16
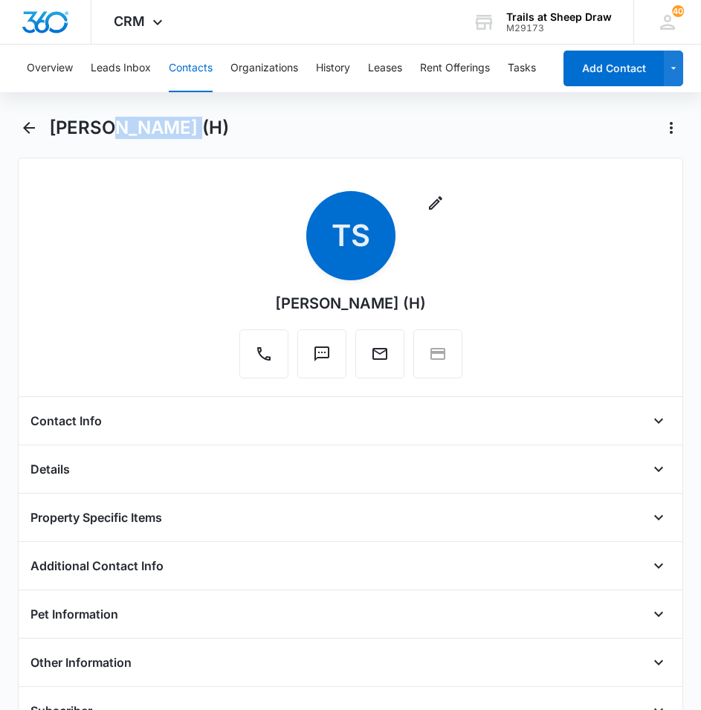
drag, startPoint x: 181, startPoint y: 125, endPoint x: 109, endPoint y: 131, distance: 73.1
click at [109, 131] on h1 "[PERSON_NAME] (H)" at bounding box center [139, 128] width 180 height 22
drag, startPoint x: 109, startPoint y: 131, endPoint x: 48, endPoint y: 133, distance: 60.3
click at [48, 133] on div "[PERSON_NAME] (H)" at bounding box center [351, 137] width 666 height 42
copy h1 "[PERSON_NAME]"
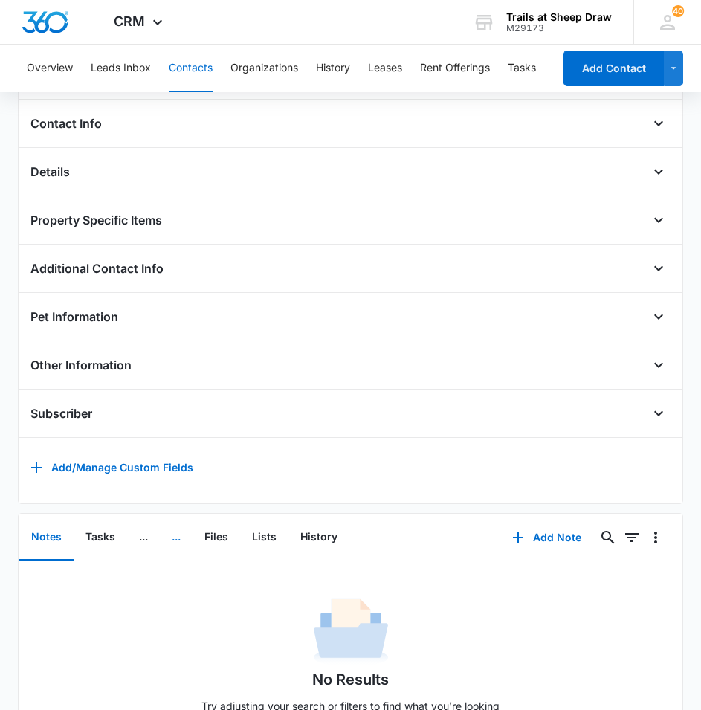
scroll to position [370, 0]
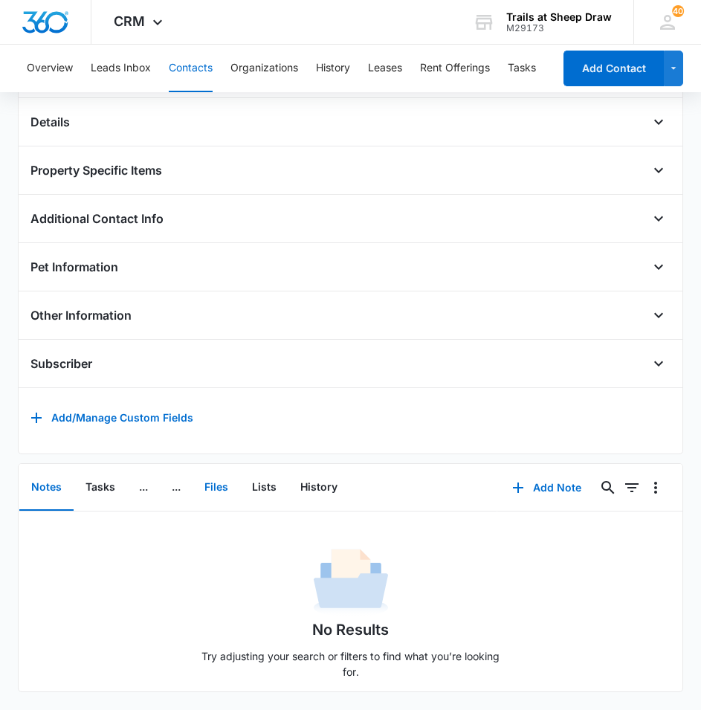
drag, startPoint x: 217, startPoint y: 472, endPoint x: 231, endPoint y: 469, distance: 13.7
click at [217, 472] on button "Files" at bounding box center [217, 488] width 48 height 46
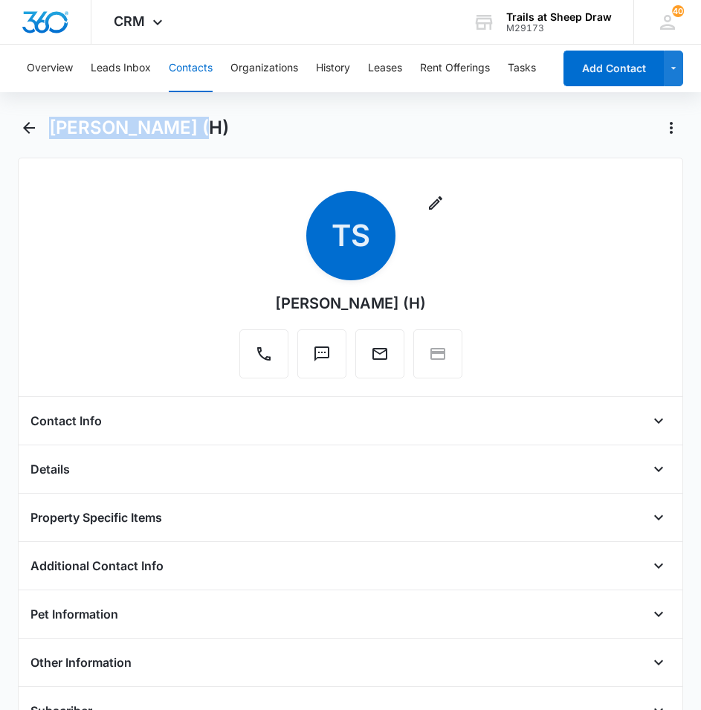
click at [188, 137] on h1 "[PERSON_NAME] (H)" at bounding box center [139, 128] width 180 height 22
drag, startPoint x: 187, startPoint y: 135, endPoint x: 48, endPoint y: 147, distance: 140.3
click at [48, 147] on div "[PERSON_NAME] (H)" at bounding box center [351, 137] width 666 height 42
copy h1 "[PERSON_NAME]"
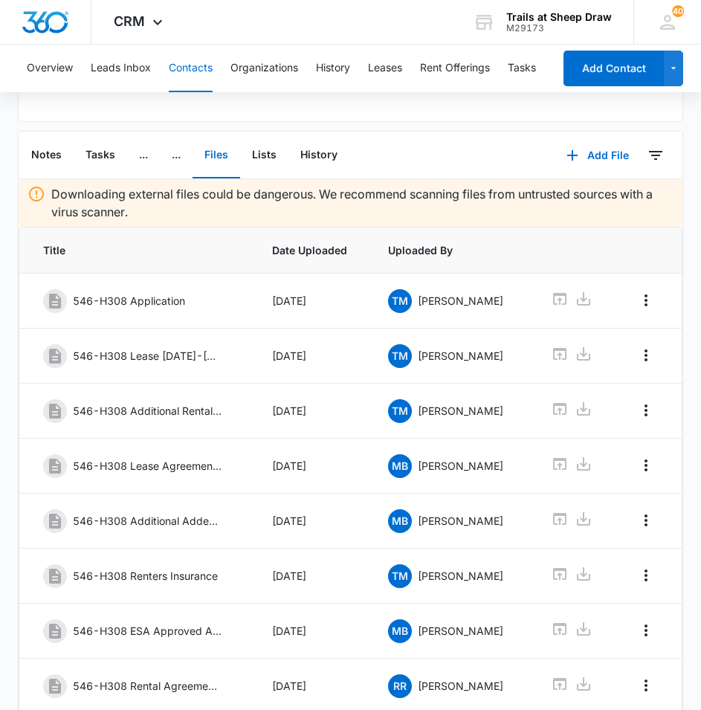
scroll to position [758, 0]
